Goal: Check status: Check status

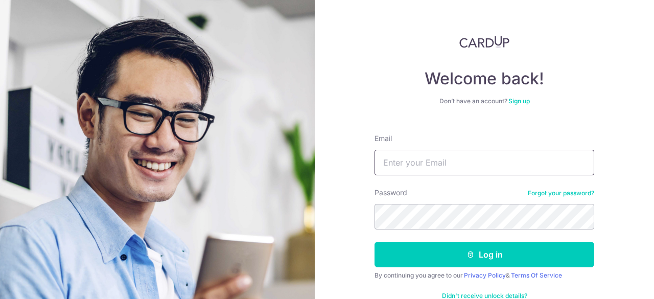
drag, startPoint x: 0, startPoint y: 0, endPoint x: 411, endPoint y: 166, distance: 442.8
click at [411, 166] on input "Email" at bounding box center [484, 163] width 220 height 26
type input "[EMAIL_ADDRESS][DOMAIN_NAME]"
click at [374, 242] on button "Log in" at bounding box center [484, 255] width 220 height 26
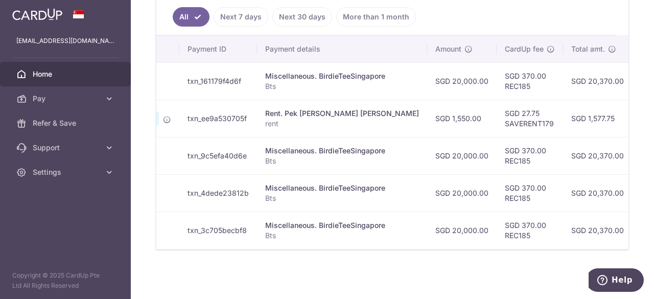
scroll to position [0, 279]
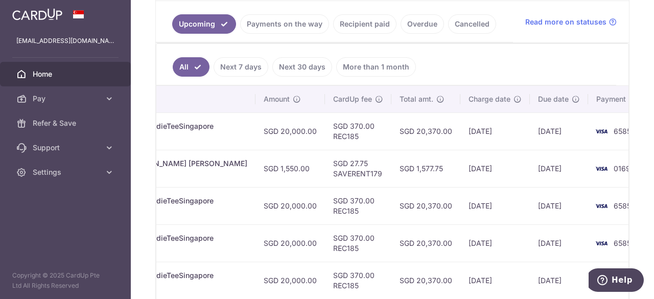
click at [368, 24] on link "Recipient paid" at bounding box center [364, 23] width 63 height 19
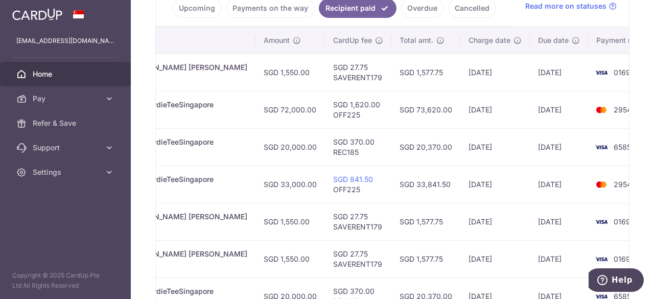
scroll to position [230, 0]
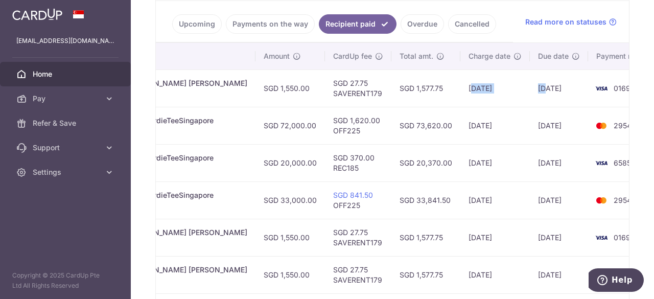
drag, startPoint x: 433, startPoint y: 90, endPoint x: 531, endPoint y: 93, distance: 98.1
click at [509, 95] on tr "PDF Receipt Payment Sent txn_e2960bc776a Rent. Pek [PERSON_NAME] [PERSON_NAME] …" at bounding box center [283, 87] width 763 height 37
click at [532, 93] on td "[DATE]" at bounding box center [559, 87] width 58 height 37
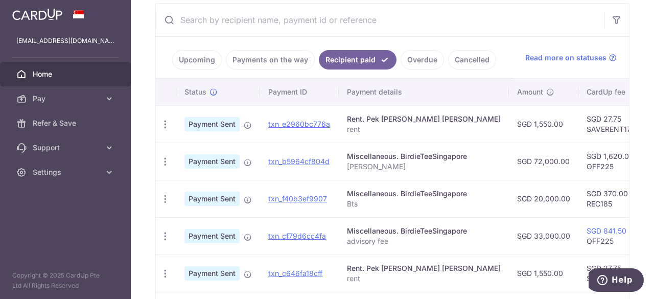
scroll to position [179, 0]
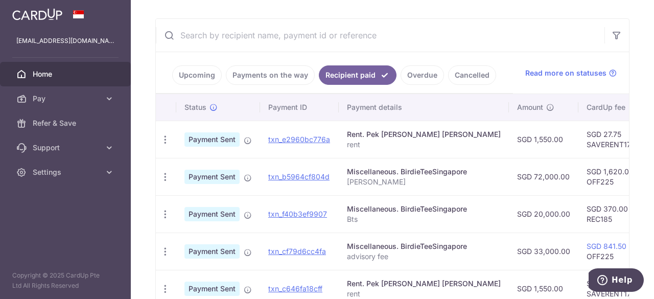
click at [225, 79] on li "Payments on the way" at bounding box center [268, 74] width 93 height 19
click at [240, 74] on link "Payments on the way" at bounding box center [270, 74] width 89 height 19
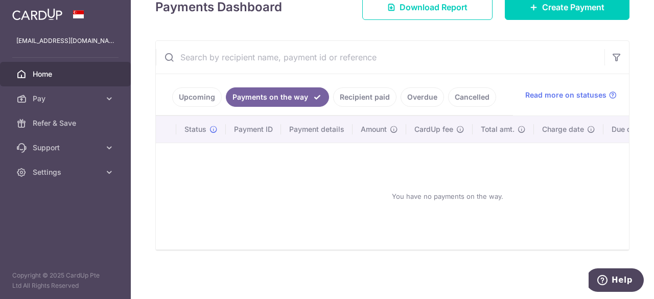
click at [195, 87] on link "Upcoming" at bounding box center [197, 96] width 50 height 19
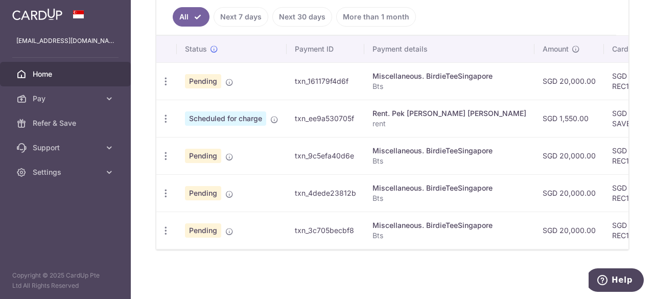
scroll to position [128, 0]
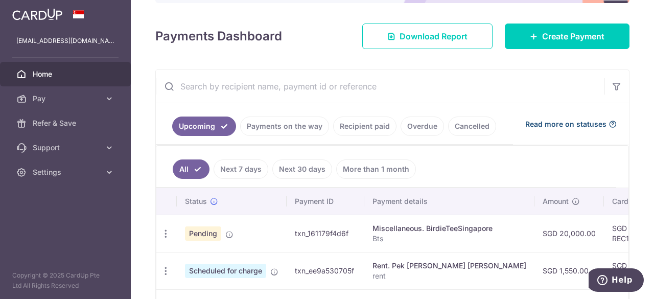
click at [553, 124] on span "Read more on statuses" at bounding box center [565, 124] width 81 height 10
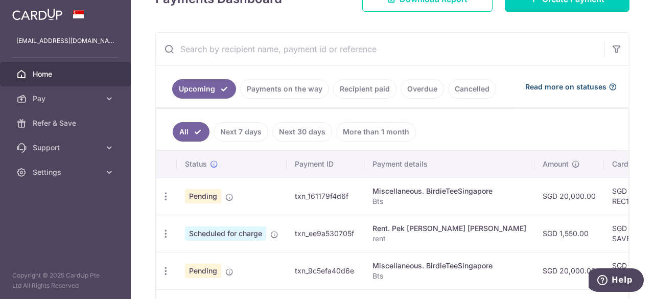
scroll to position [179, 0]
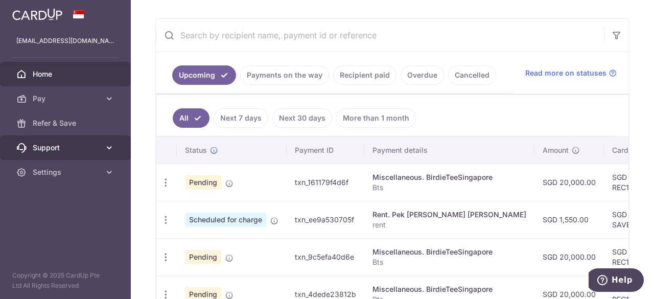
click at [114, 144] on icon at bounding box center [109, 148] width 10 height 10
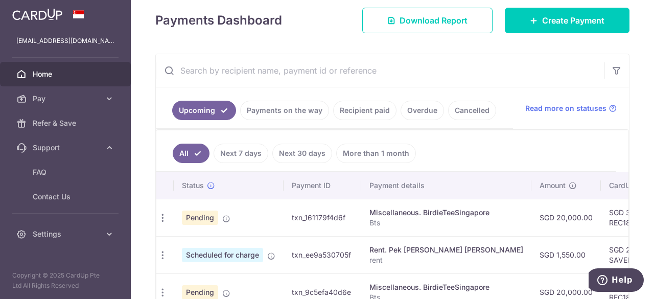
scroll to position [128, 0]
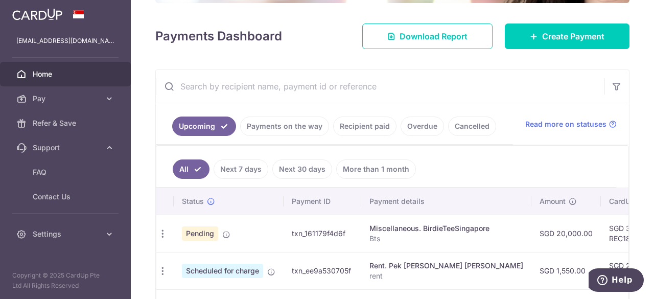
click at [376, 168] on link "More than 1 month" at bounding box center [376, 168] width 80 height 19
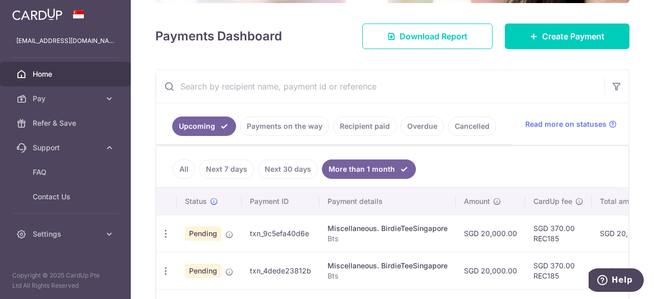
click at [246, 169] on link "Next 7 days" at bounding box center [226, 168] width 55 height 19
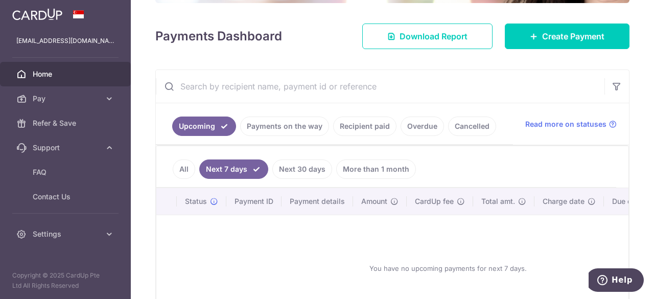
click at [283, 170] on link "Next 30 days" at bounding box center [302, 168] width 60 height 19
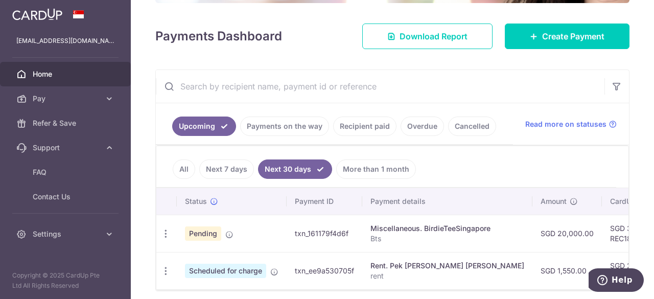
click at [180, 167] on link "All" at bounding box center [184, 168] width 22 height 19
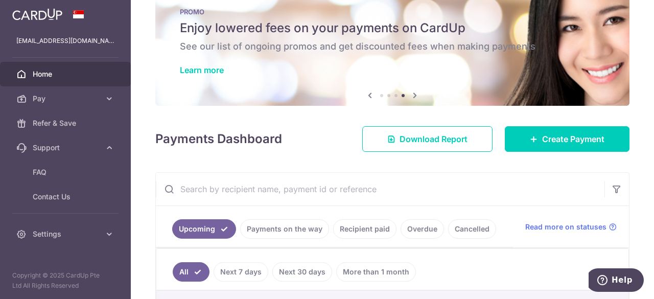
scroll to position [0, 0]
